Goal: Navigation & Orientation: Understand site structure

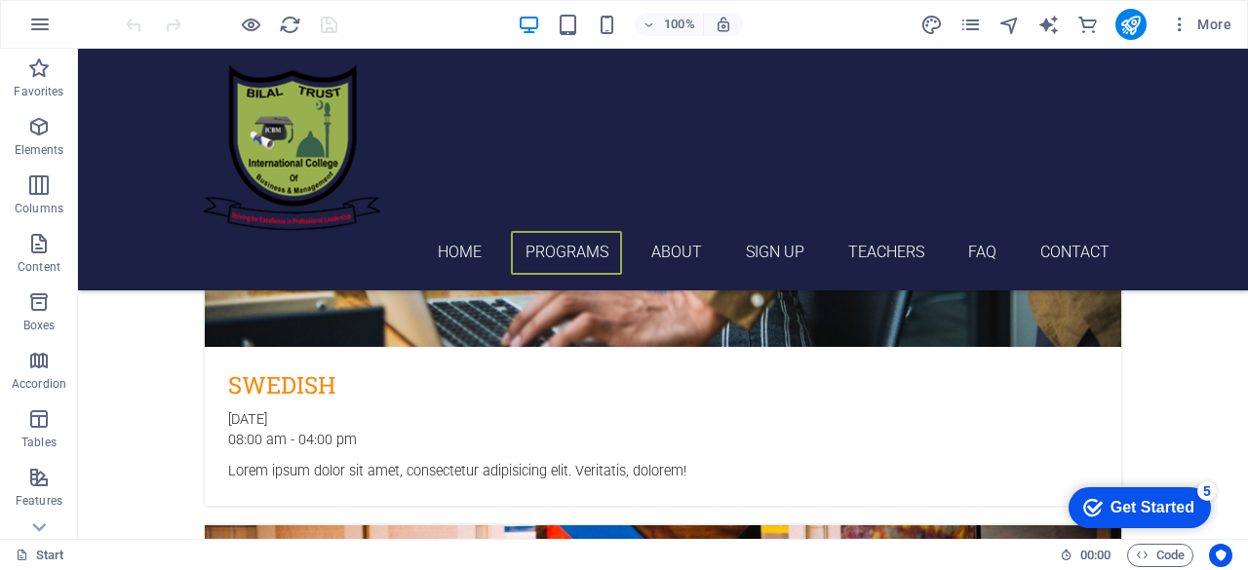
scroll to position [2138, 0]
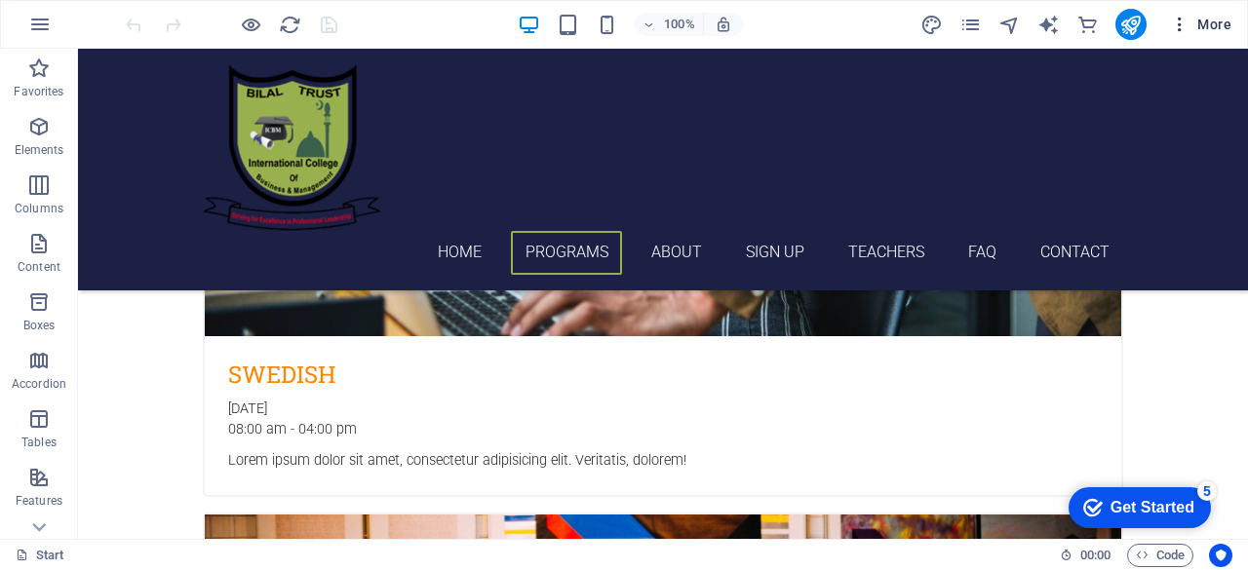
click at [0, 0] on button "More" at bounding box center [0, 0] width 0 height 0
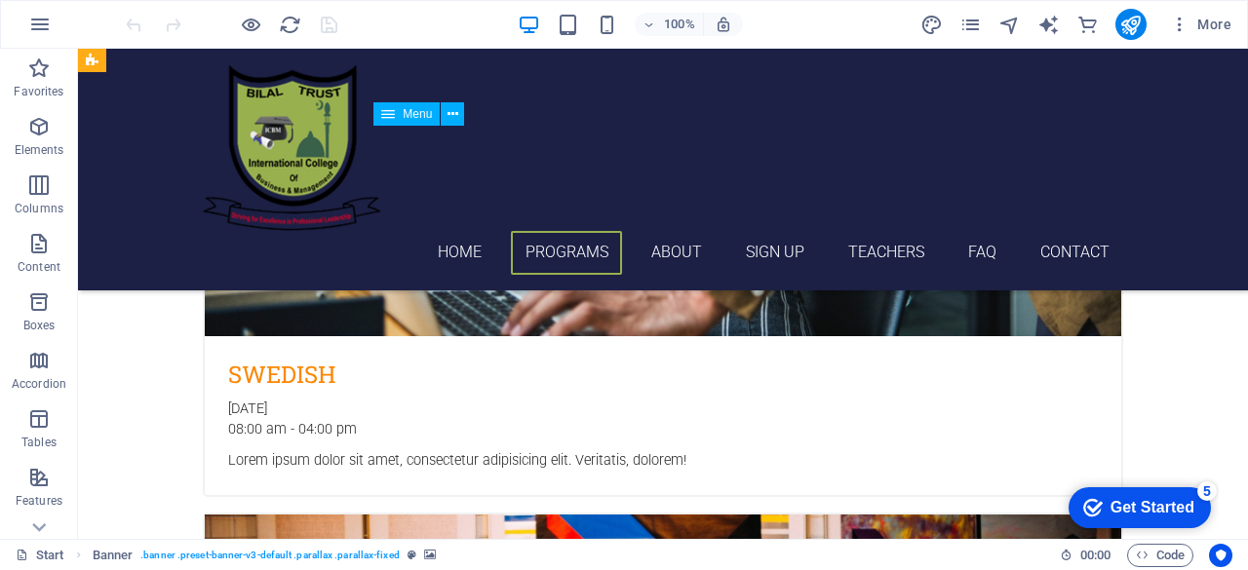
drag, startPoint x: 672, startPoint y: 145, endPoint x: 743, endPoint y: 151, distance: 71.4
click at [743, 231] on nav "Home Programs About Sign up Teachers FAQ Contact" at bounding box center [663, 253] width 921 height 44
click at [453, 112] on icon at bounding box center [453, 114] width 11 height 20
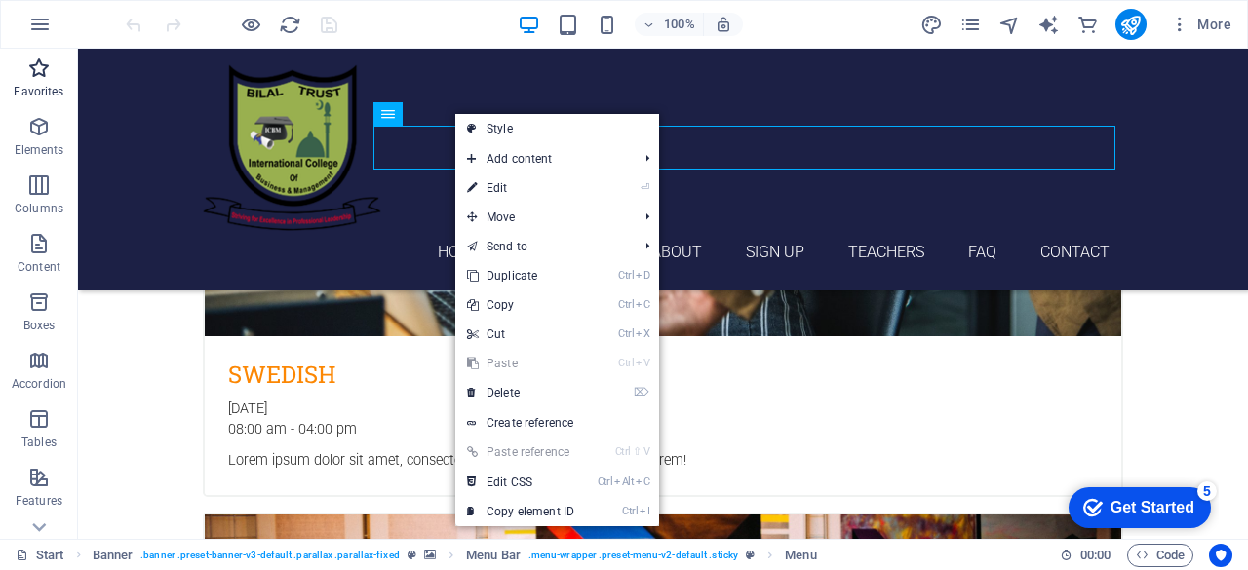
click at [49, 77] on icon "button" at bounding box center [38, 68] width 23 height 23
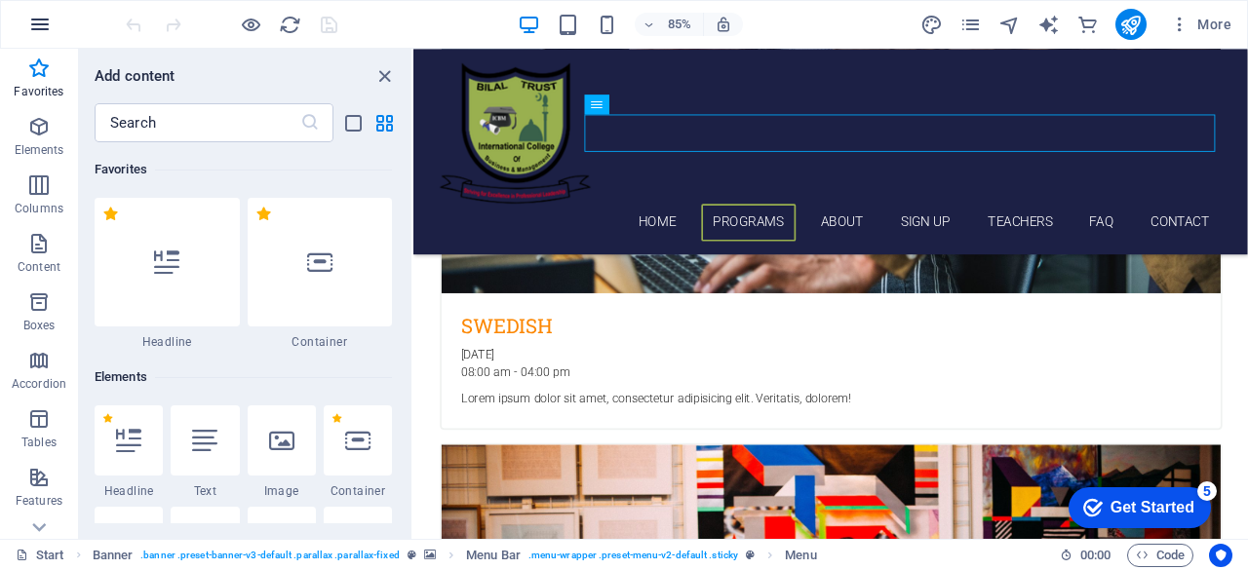
click at [47, 19] on icon "button" at bounding box center [39, 24] width 23 height 23
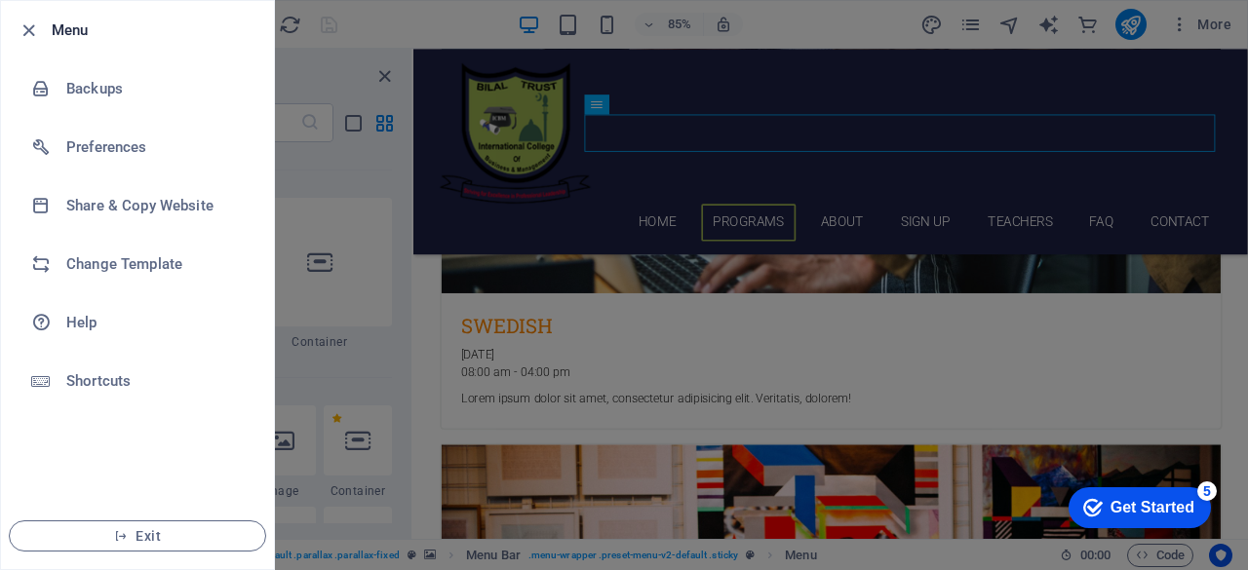
click at [1114, 91] on div at bounding box center [624, 285] width 1248 height 570
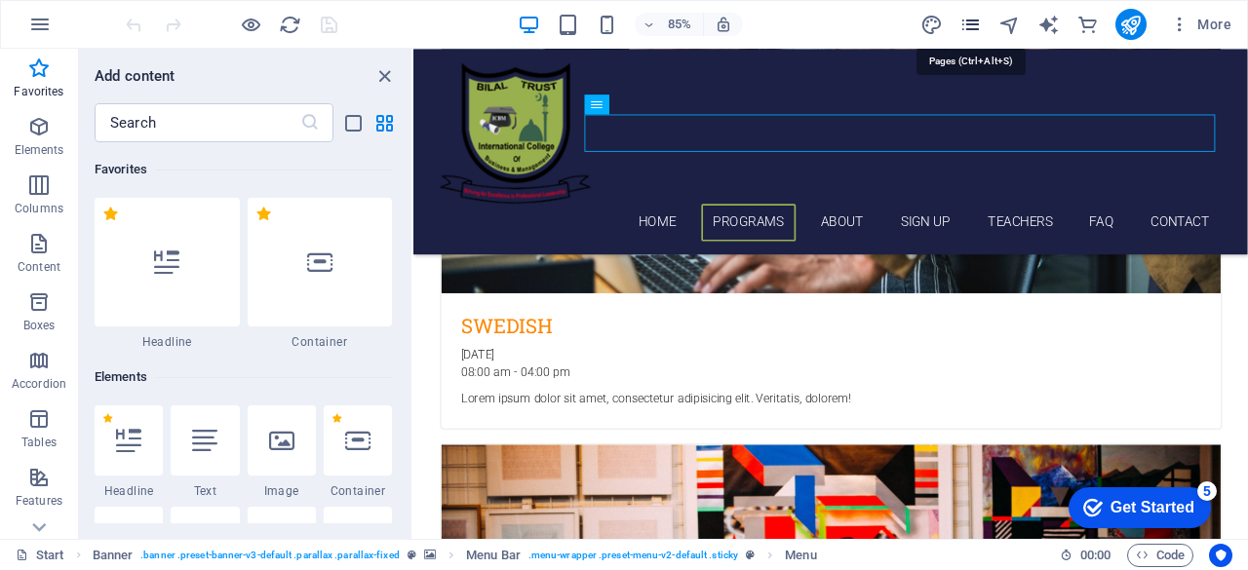
click at [977, 27] on icon "pages" at bounding box center [971, 25] width 22 height 22
click at [975, 22] on icon "pages" at bounding box center [971, 25] width 22 height 22
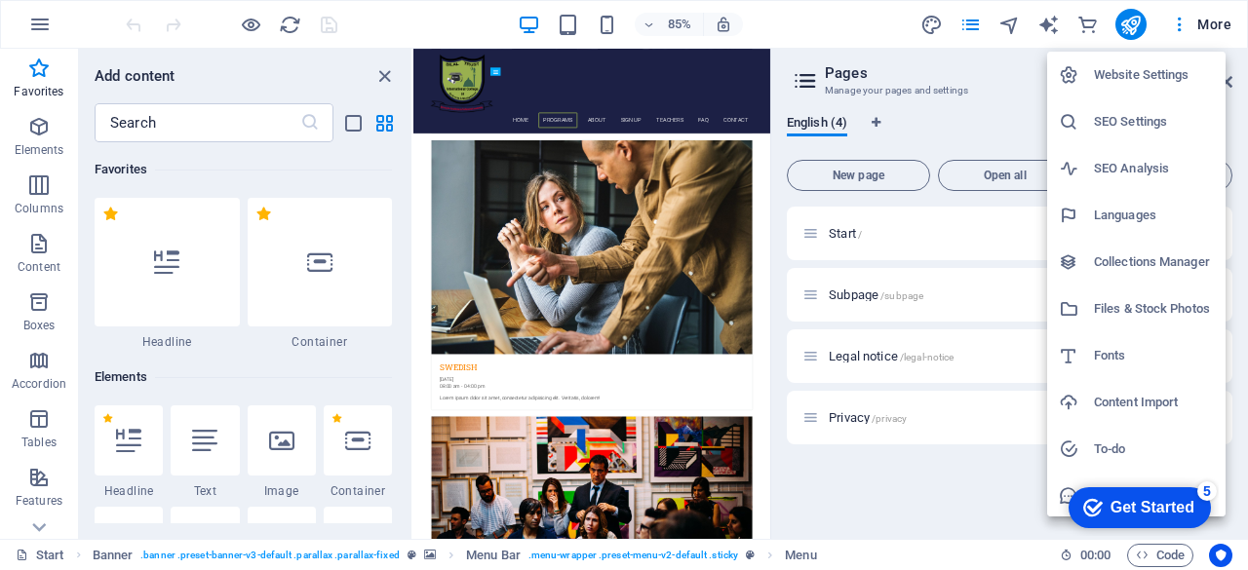
click at [1218, 26] on div at bounding box center [624, 285] width 1248 height 570
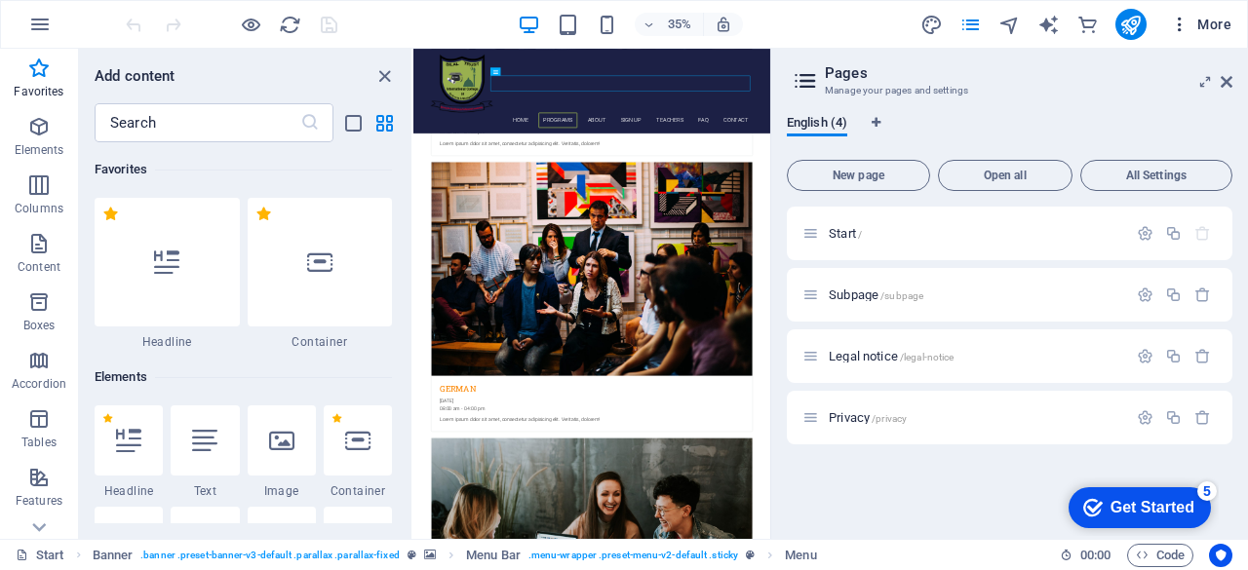
click at [1213, 26] on span "More" at bounding box center [1200, 25] width 61 height 20
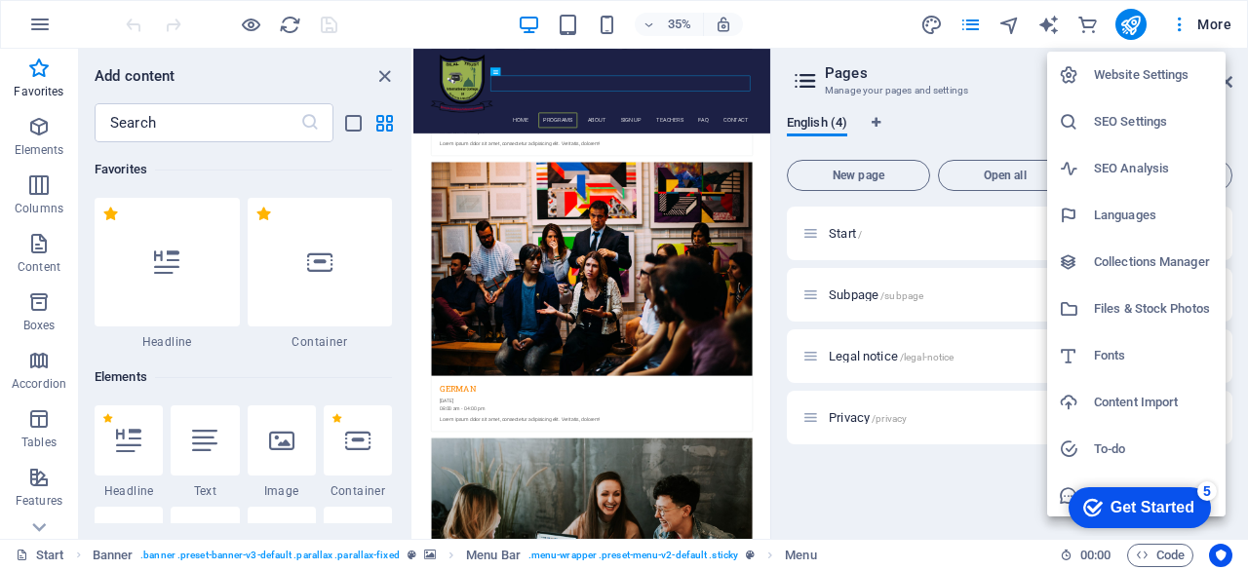
click at [318, 28] on div at bounding box center [624, 285] width 1248 height 570
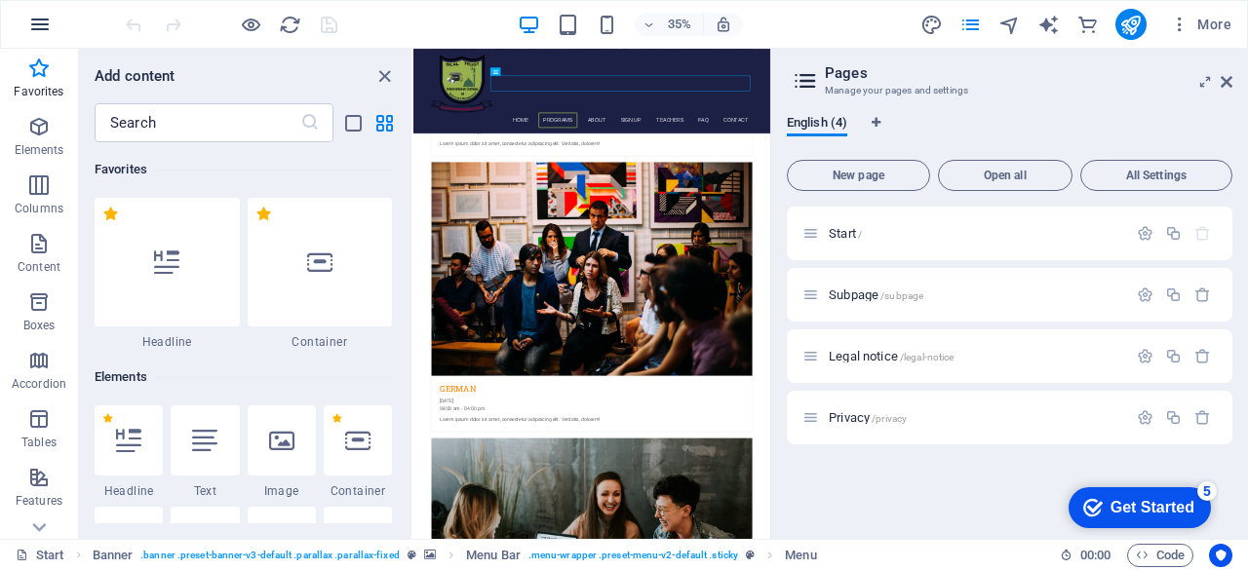
click at [39, 25] on icon "button" at bounding box center [39, 24] width 23 height 23
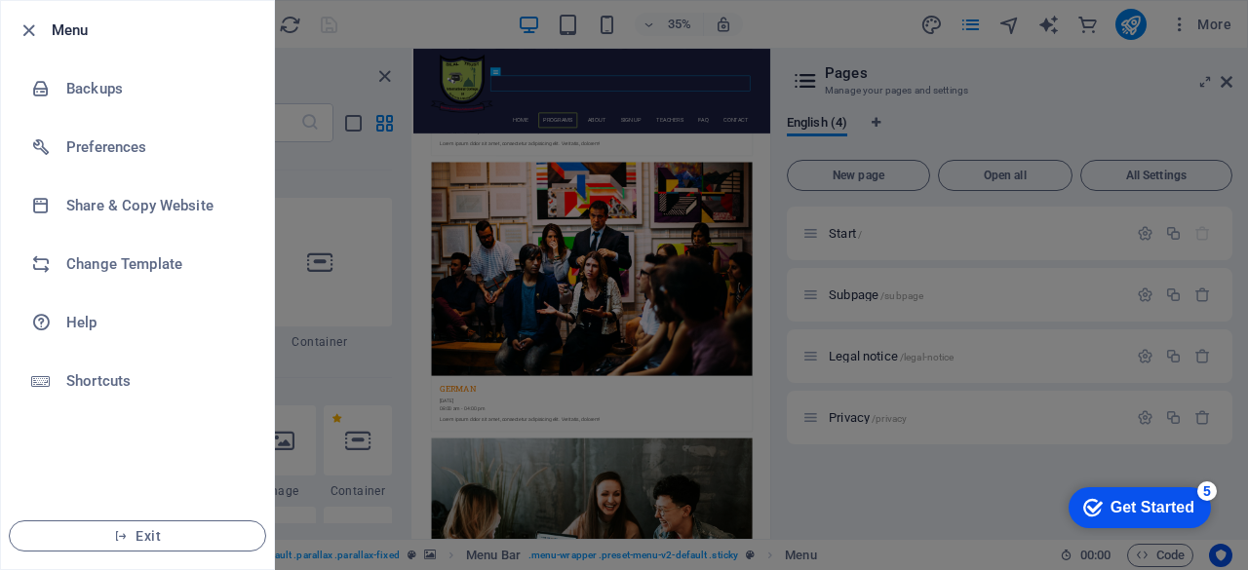
click at [1104, 512] on div "checkmark Get Started 5" at bounding box center [1138, 508] width 111 height 20
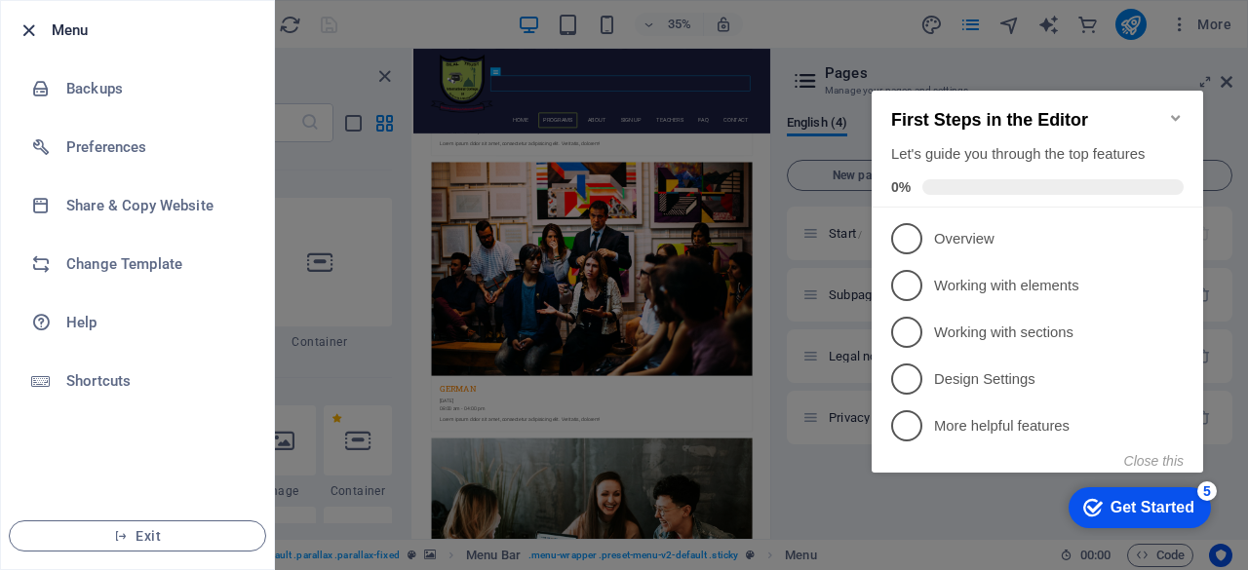
click at [29, 31] on icon "button" at bounding box center [29, 31] width 22 height 22
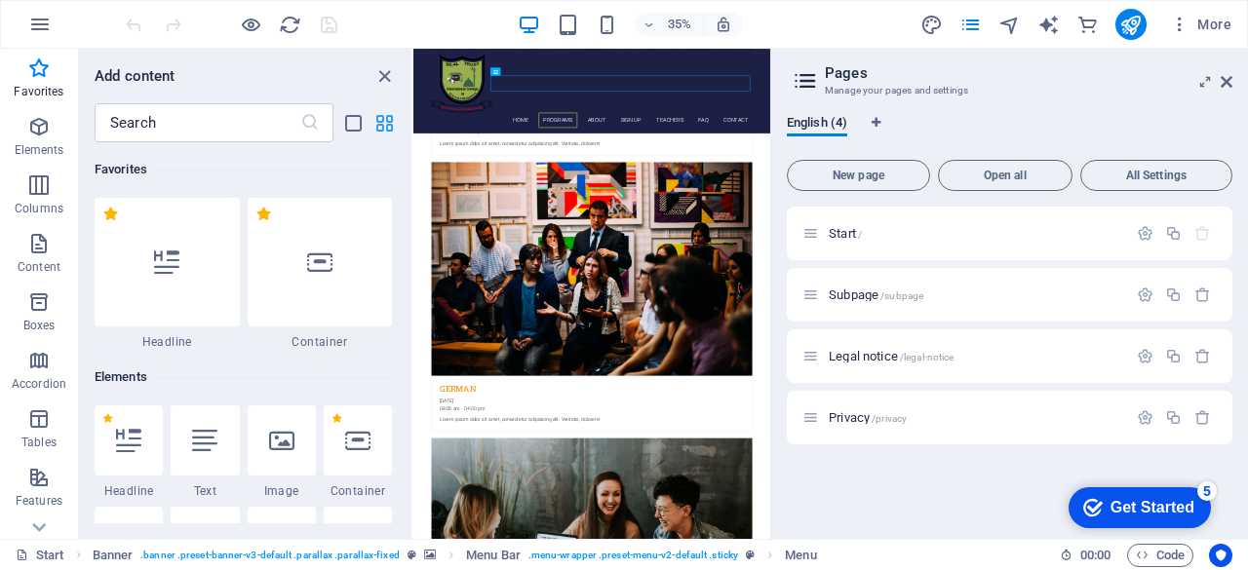
click at [388, 124] on icon "grid-view" at bounding box center [384, 123] width 22 height 22
click at [386, 78] on icon "close panel" at bounding box center [384, 76] width 22 height 22
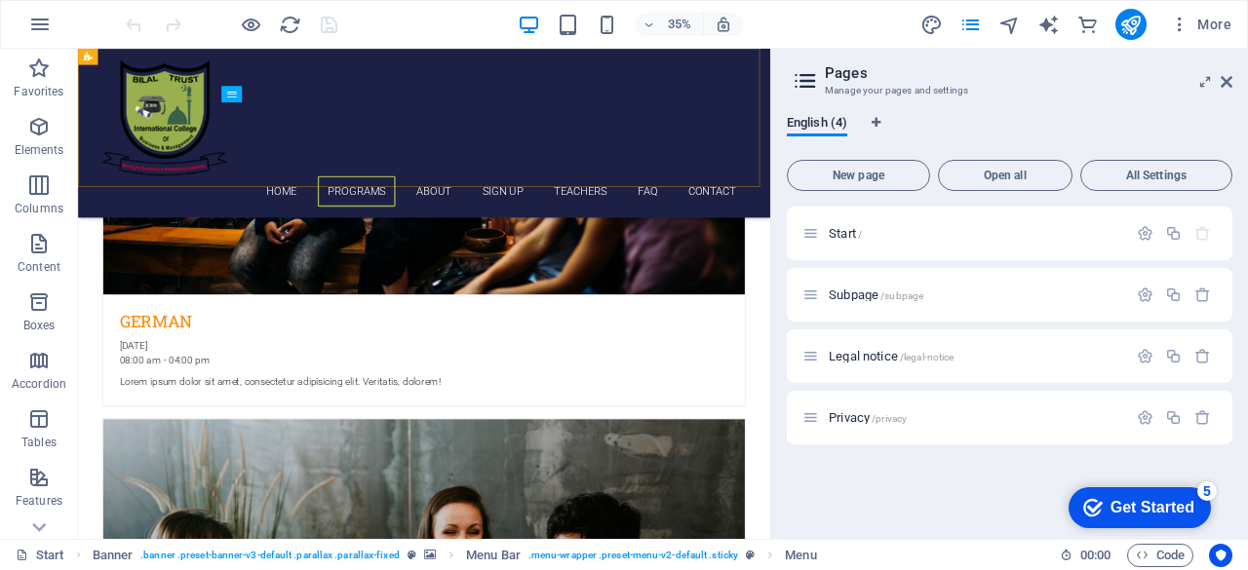
scroll to position [2163, 0]
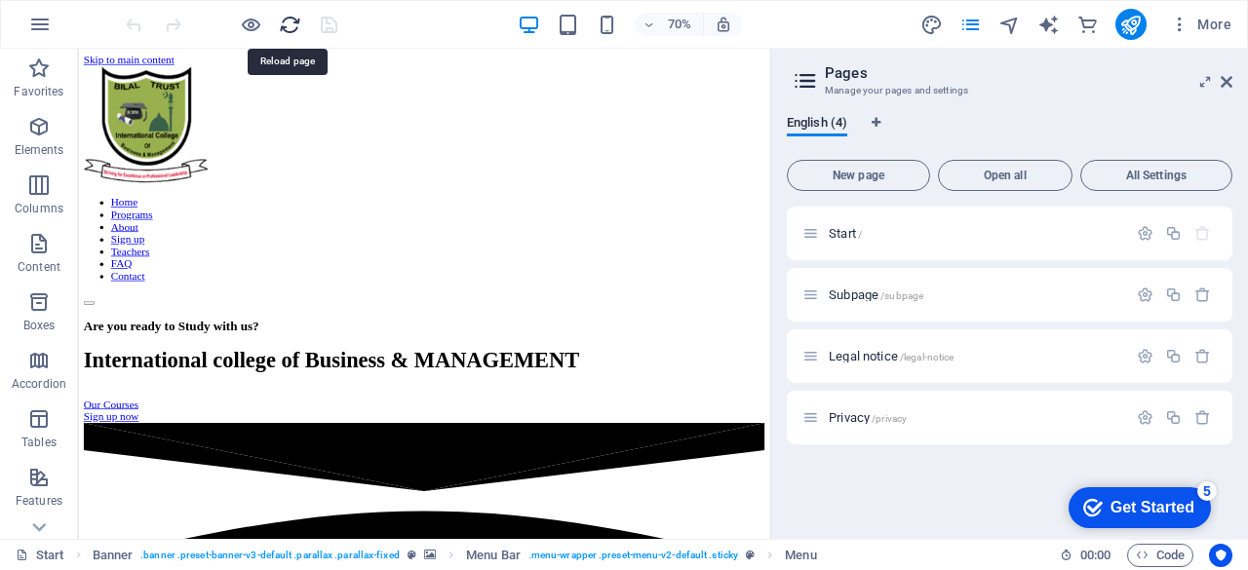
scroll to position [0, 0]
